Goal: Register for event/course

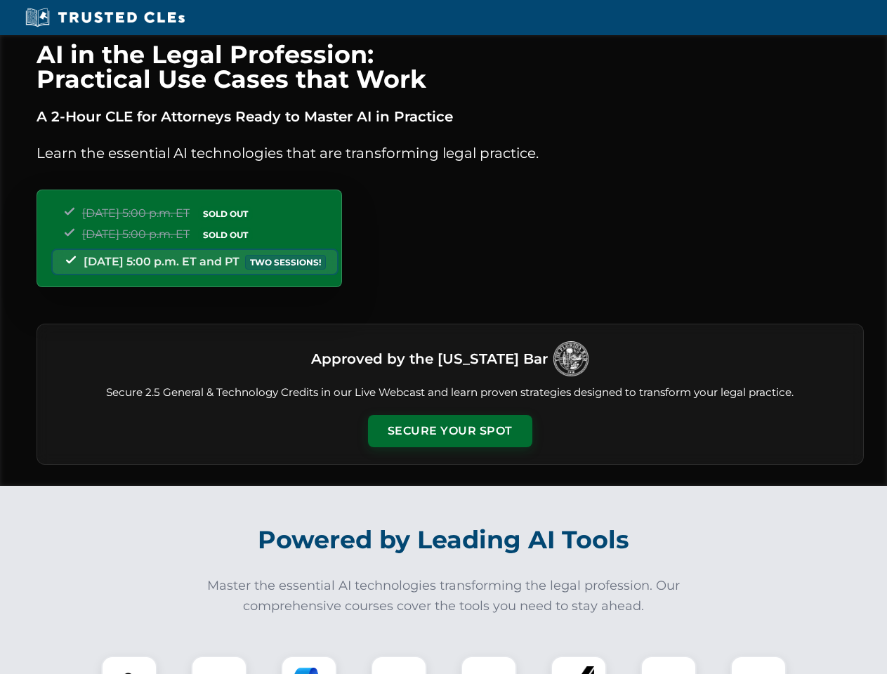
click at [449, 431] on button "Secure Your Spot" at bounding box center [450, 431] width 164 height 32
click at [129, 665] on img at bounding box center [129, 684] width 41 height 41
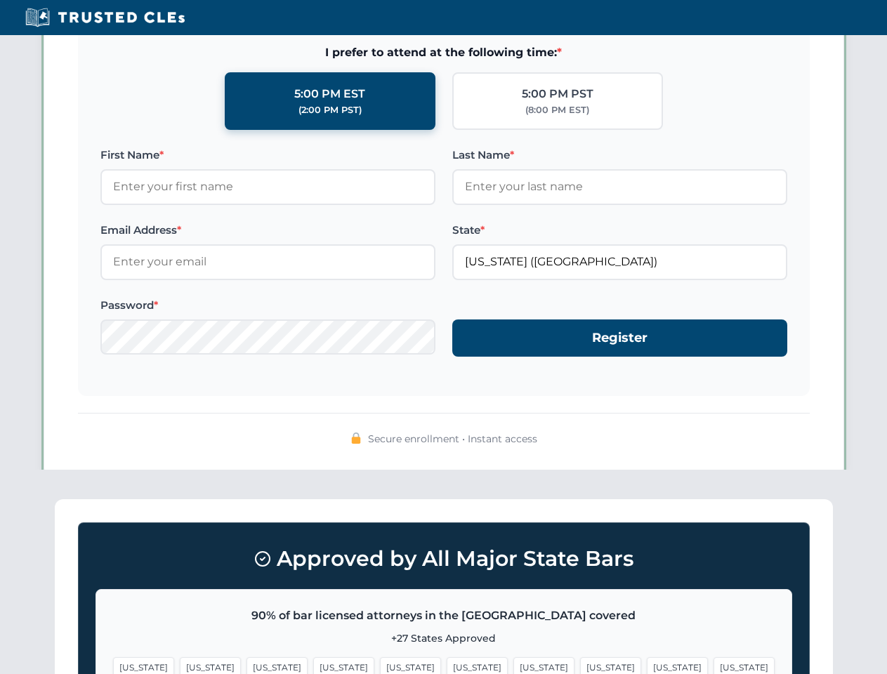
click at [513, 665] on span "[US_STATE]" at bounding box center [543, 667] width 61 height 20
click at [647, 665] on span "[US_STATE]" at bounding box center [677, 667] width 61 height 20
